Goal: Task Accomplishment & Management: Manage account settings

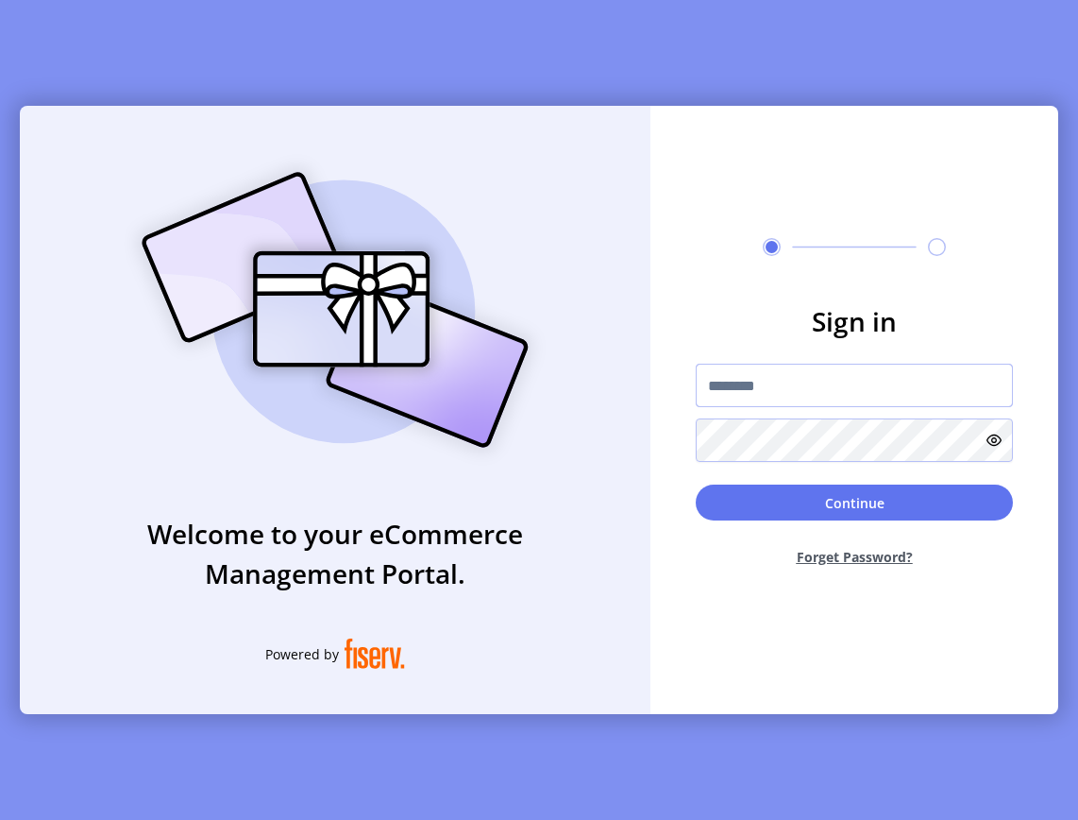
click at [842, 375] on input "text" at bounding box center [854, 385] width 317 height 43
type input "*"
type input "**********"
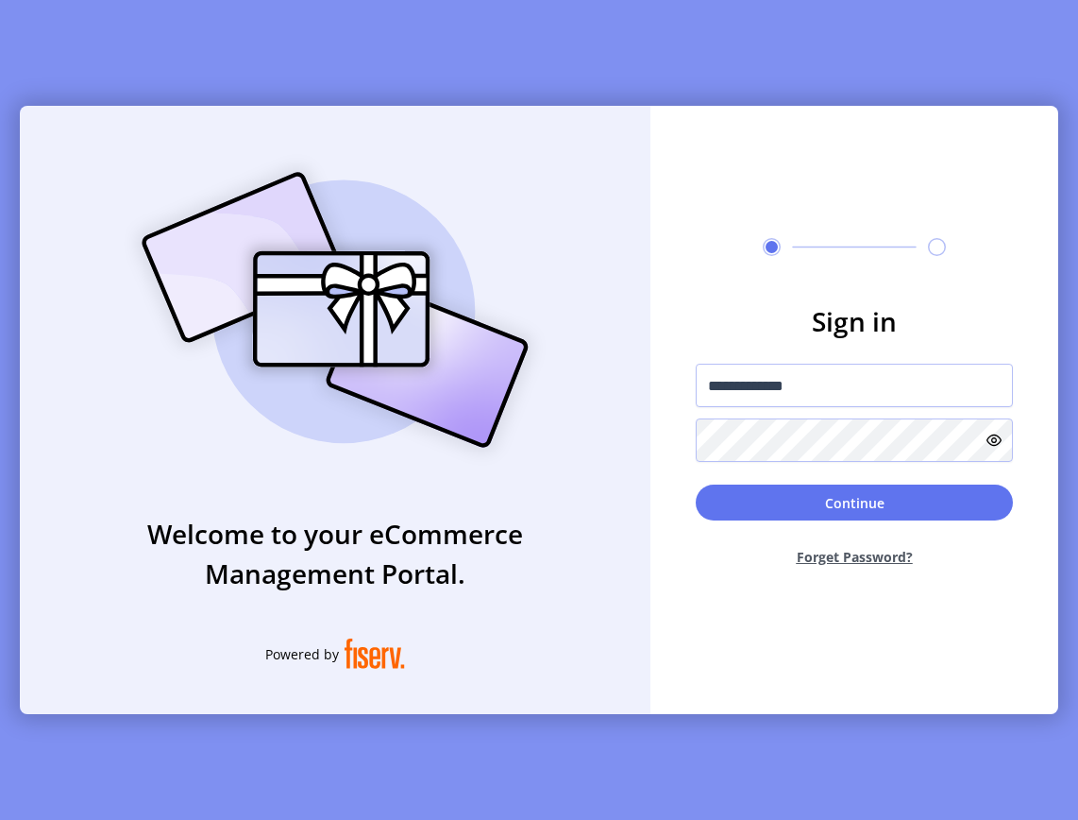
click at [852, 554] on button "Forget Password?" at bounding box center [854, 557] width 317 height 50
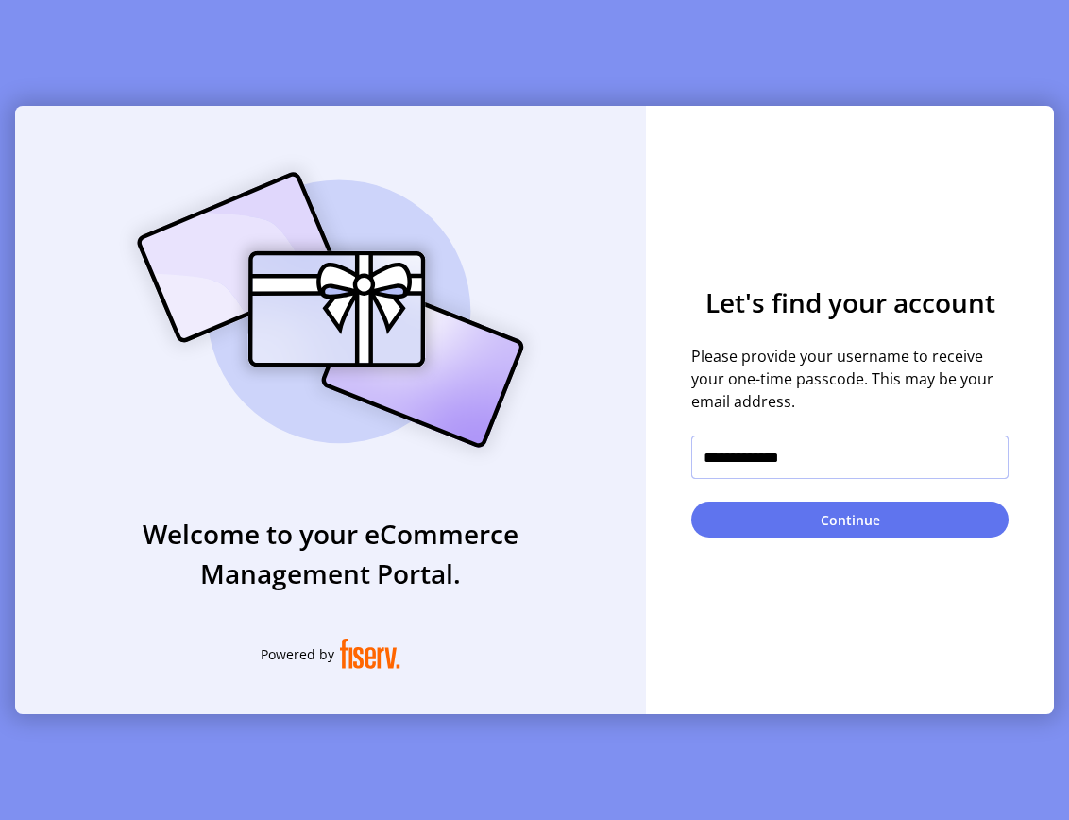
click at [857, 463] on input "**********" at bounding box center [849, 456] width 317 height 43
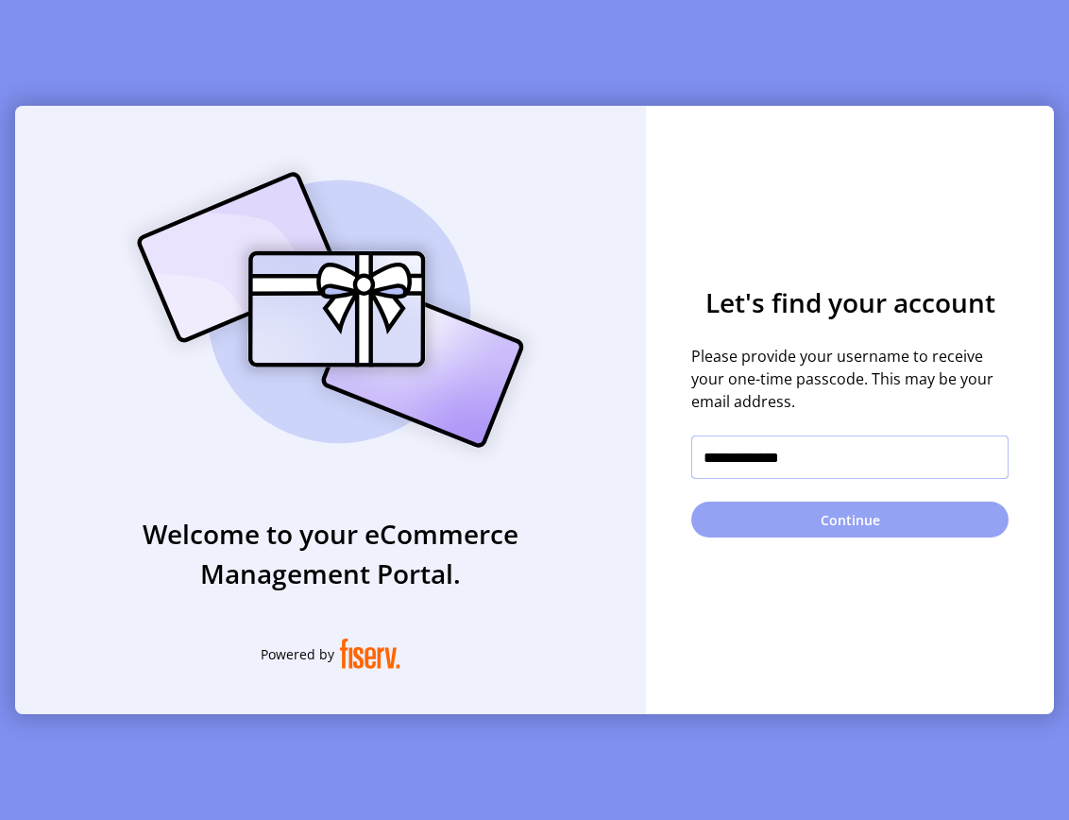
type input "**********"
click at [873, 529] on button "Continue" at bounding box center [849, 519] width 317 height 36
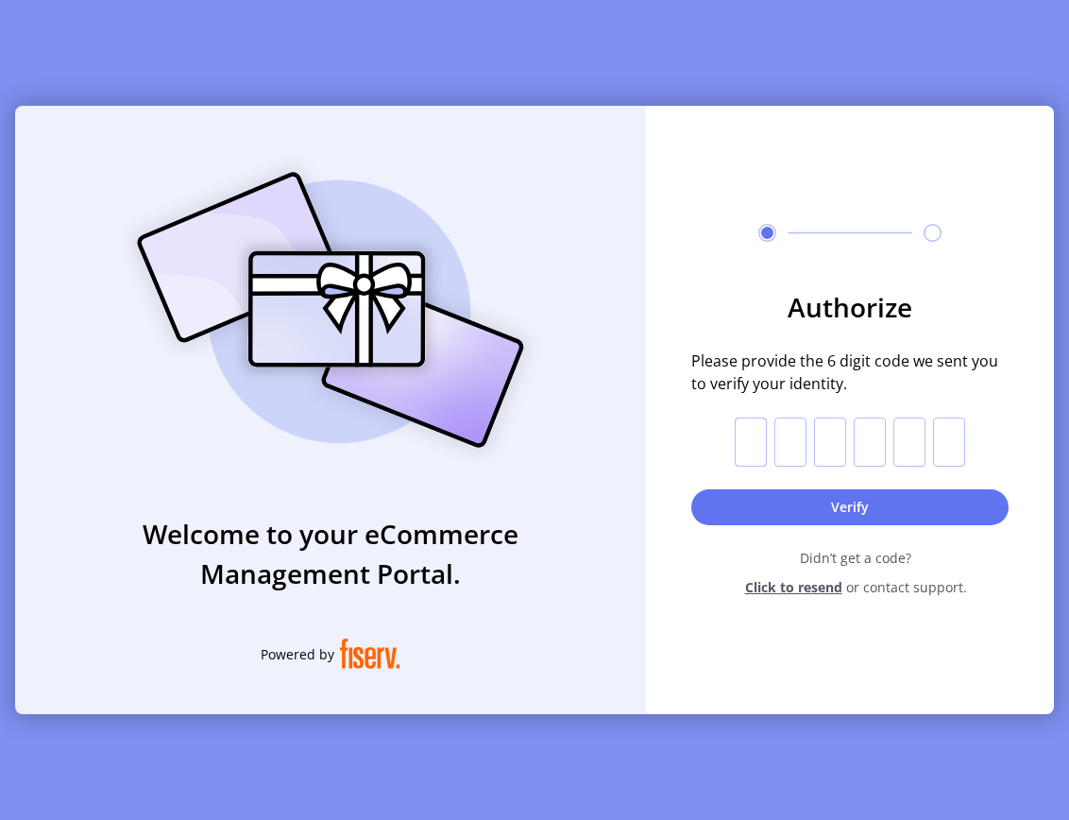
click at [754, 432] on input "text" at bounding box center [751, 441] width 32 height 49
type input "*"
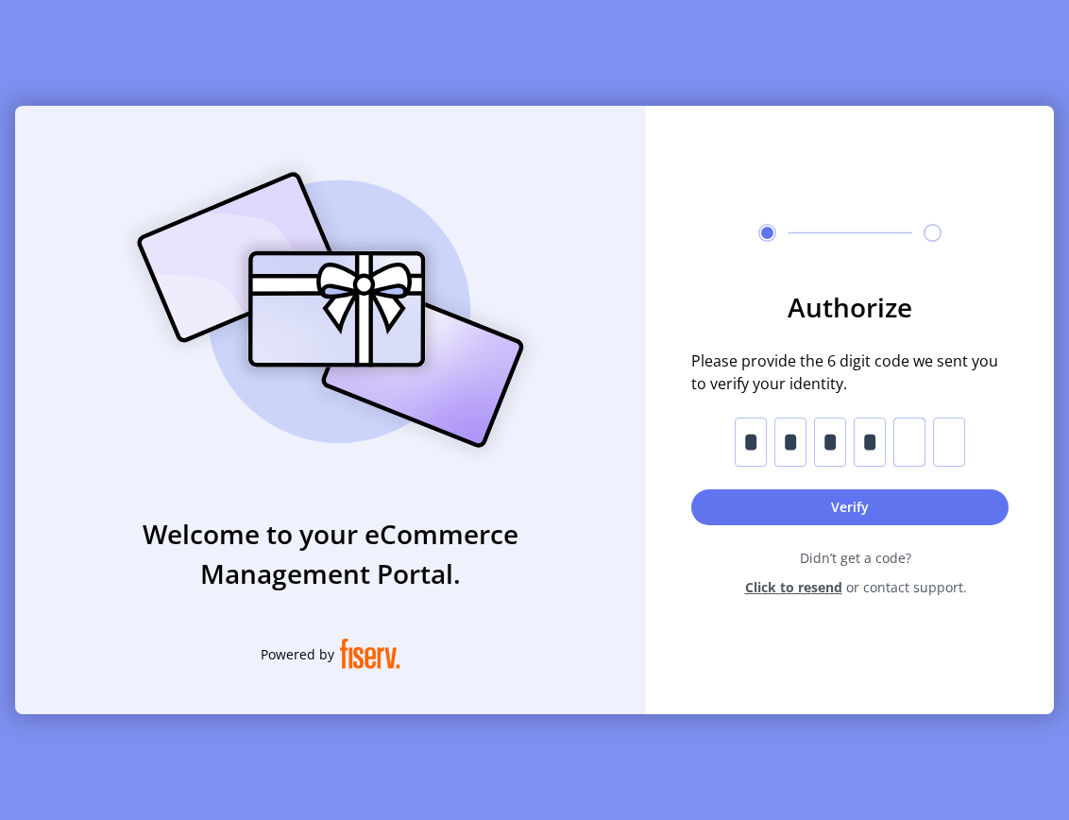
type input "*"
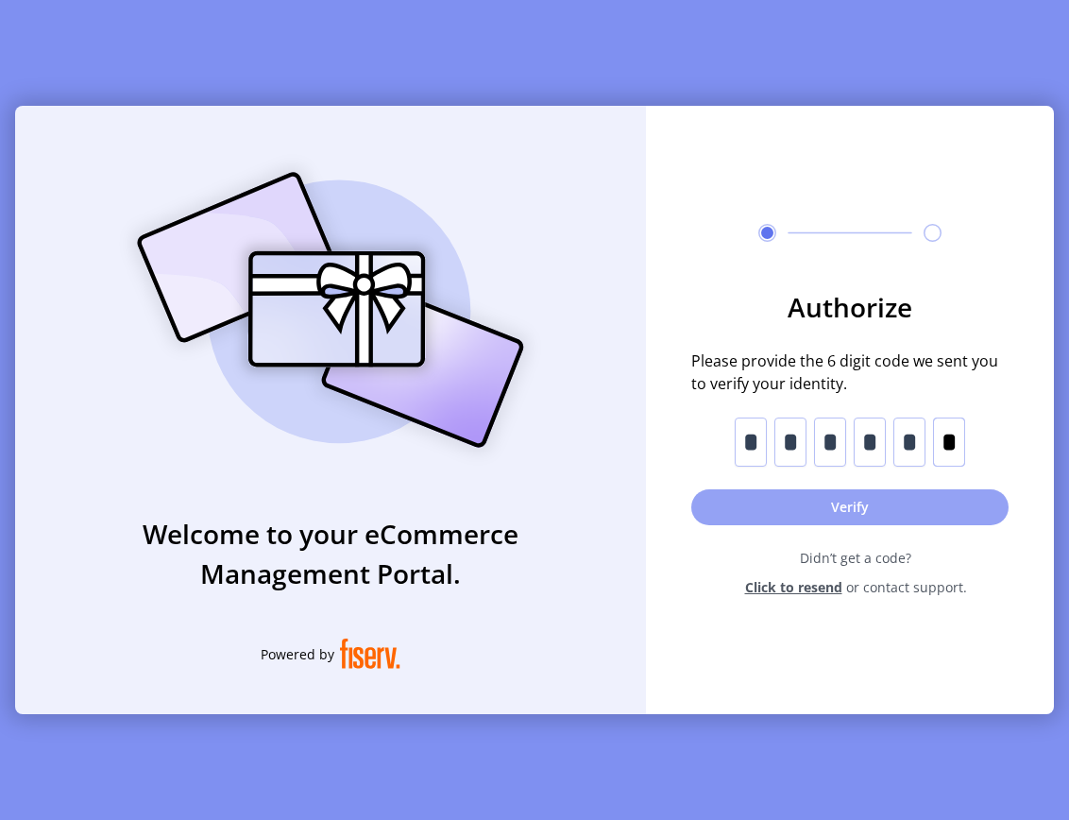
type input "*"
click at [860, 506] on button "Verify" at bounding box center [849, 507] width 317 height 36
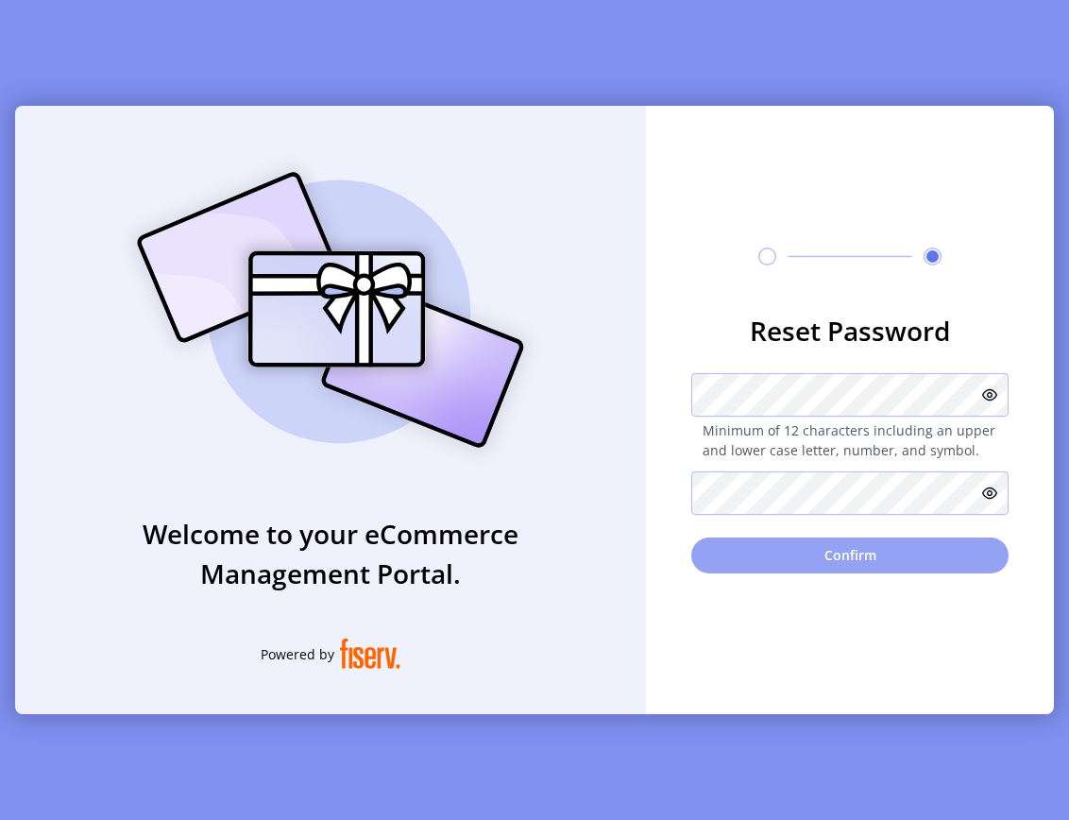
click at [874, 565] on button "Confirm" at bounding box center [849, 555] width 317 height 36
click at [873, 558] on button "Confirm" at bounding box center [849, 555] width 317 height 36
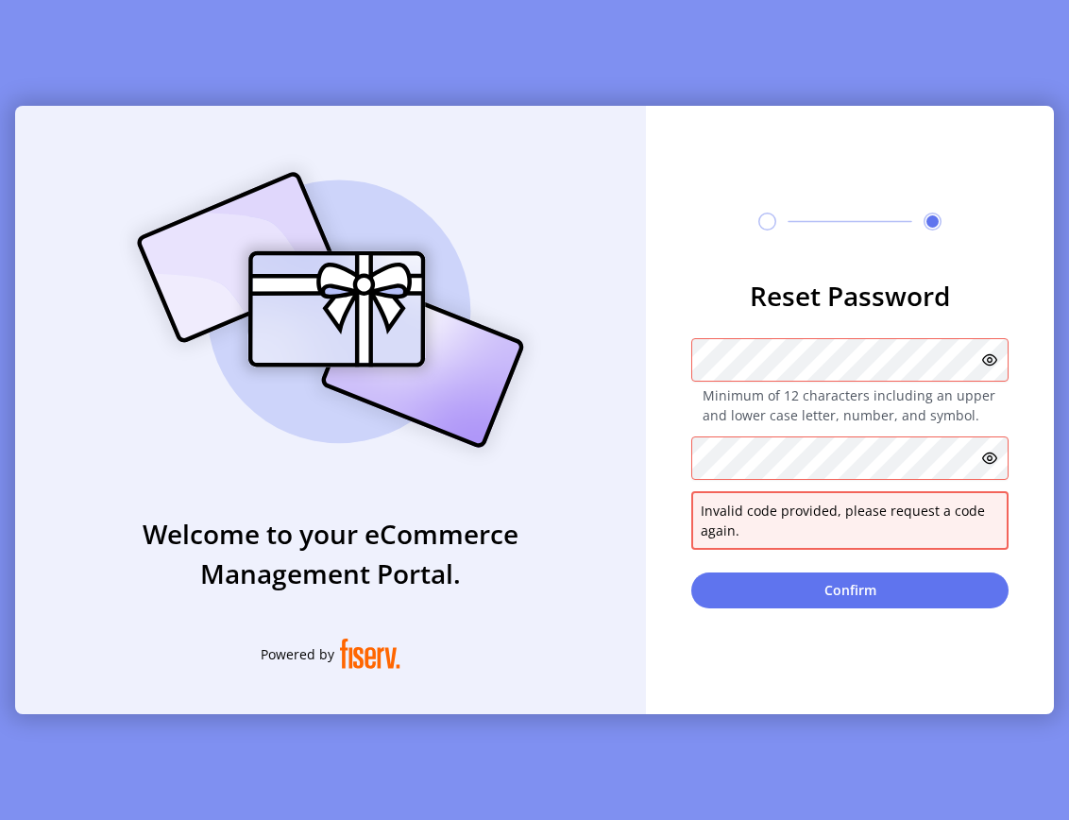
click at [994, 457] on icon at bounding box center [989, 457] width 15 height 15
click at [992, 358] on icon at bounding box center [989, 359] width 15 height 15
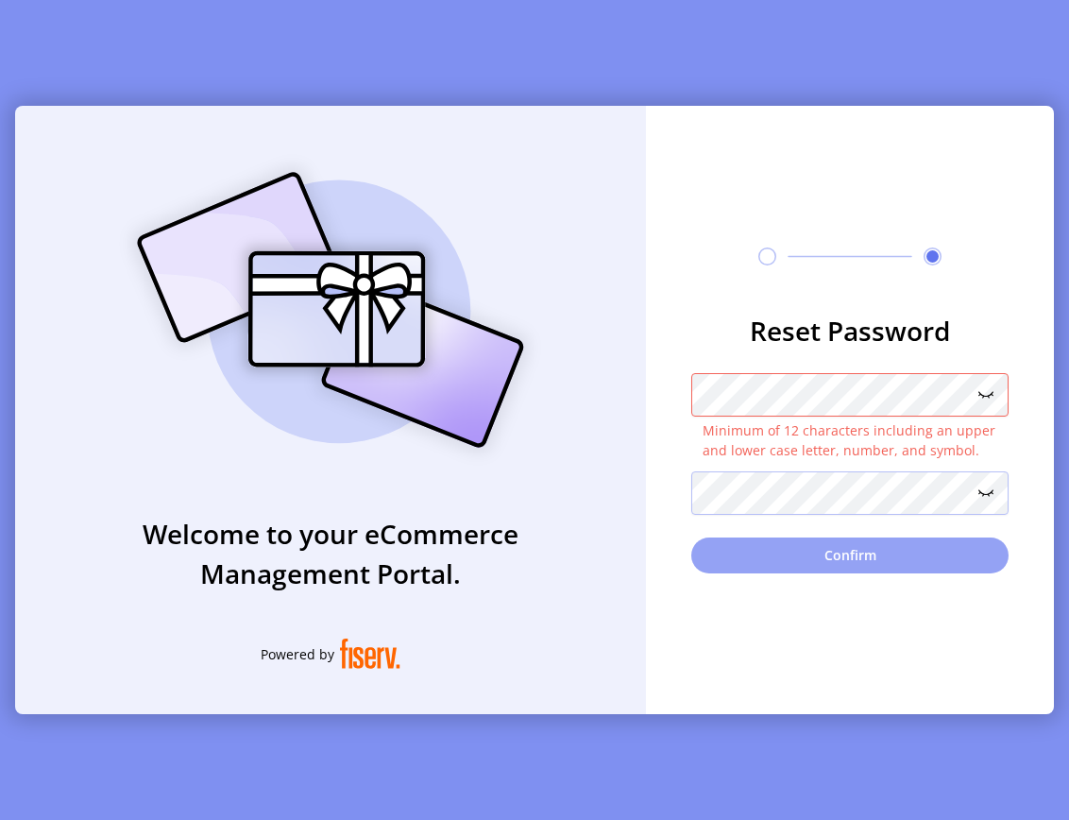
click at [848, 560] on button "Confirm" at bounding box center [849, 555] width 317 height 36
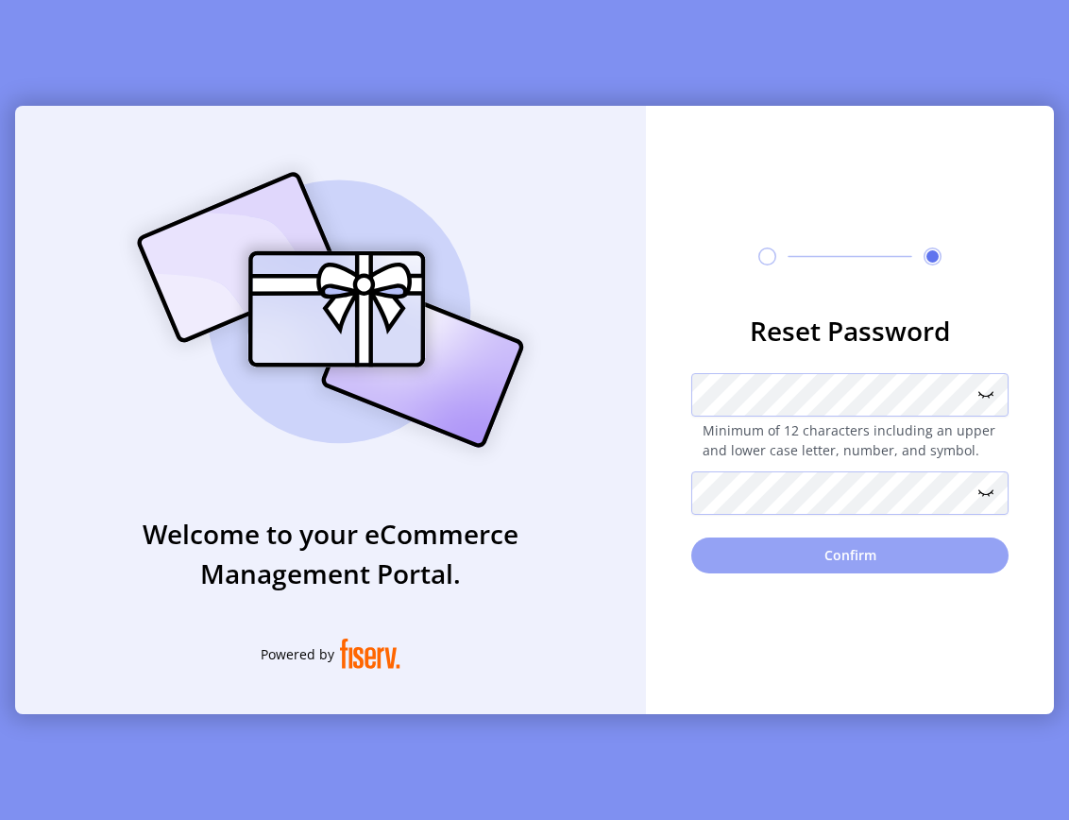
click at [845, 553] on button "Confirm" at bounding box center [849, 555] width 317 height 36
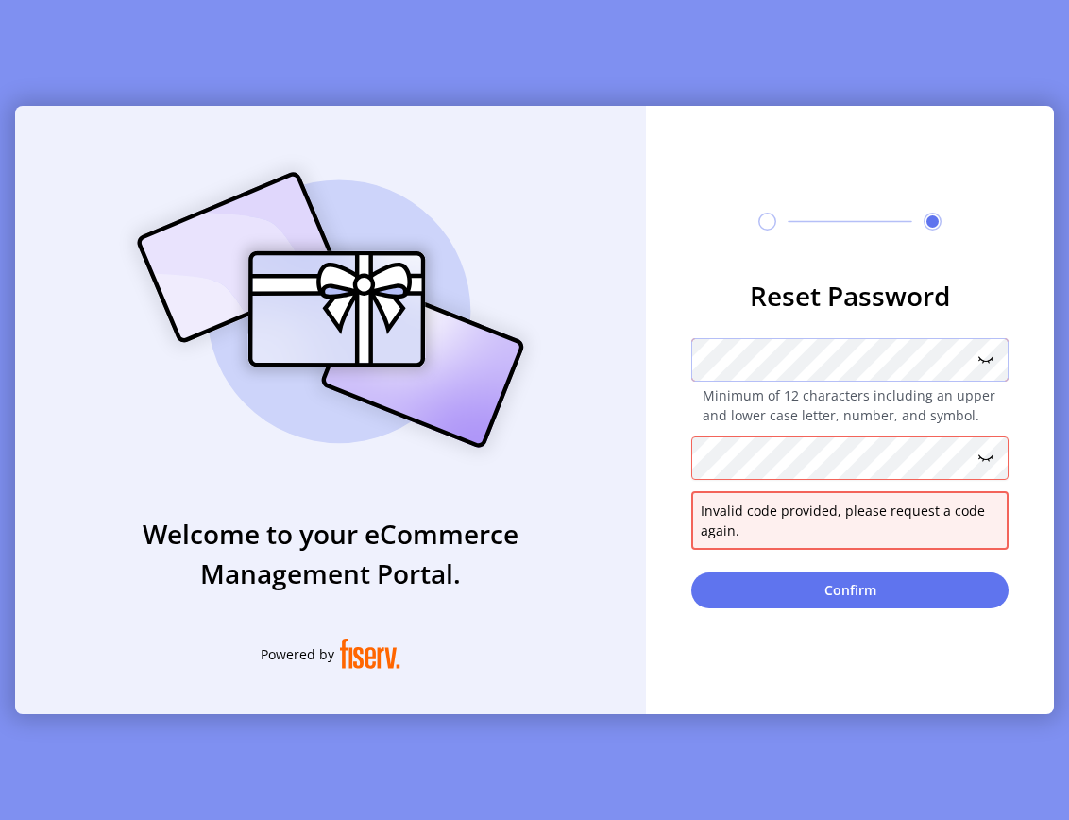
click at [634, 341] on div "**********" at bounding box center [534, 410] width 1039 height 608
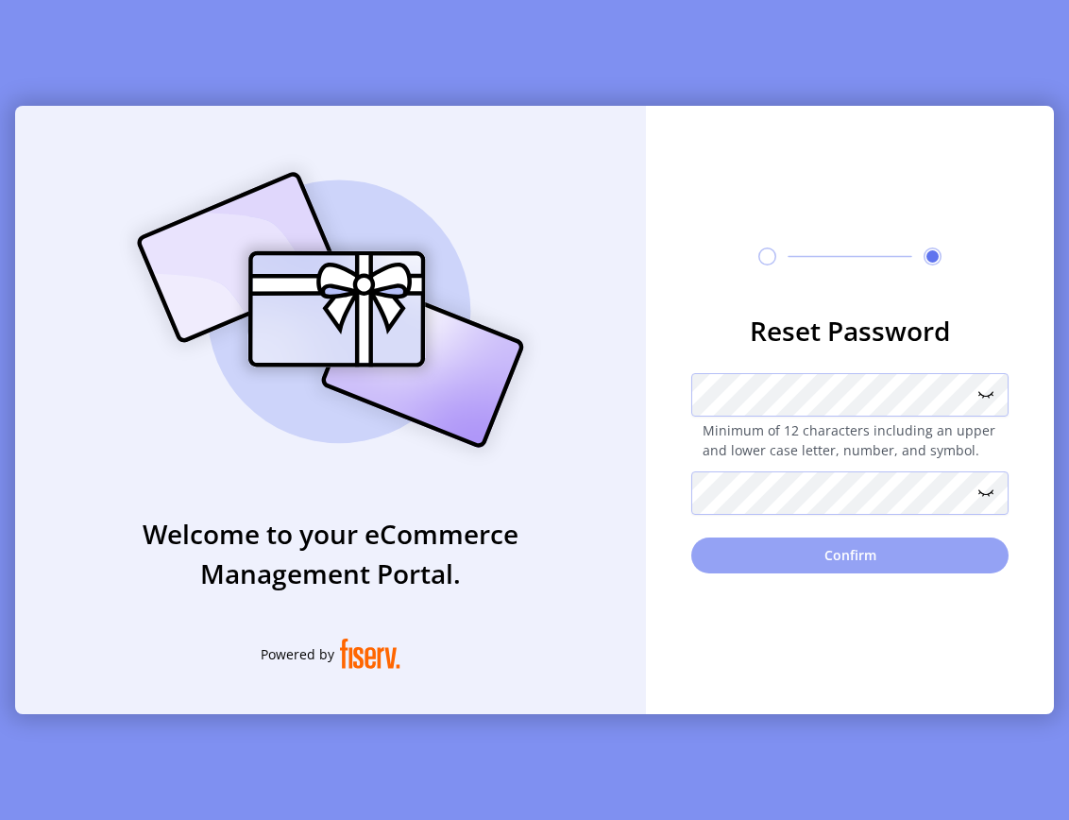
click at [857, 553] on button "Confirm" at bounding box center [849, 555] width 317 height 36
click at [860, 560] on button "Confirm" at bounding box center [849, 555] width 317 height 36
click at [860, 556] on button "Confirm" at bounding box center [849, 555] width 317 height 36
